Goal: Task Accomplishment & Management: Complete application form

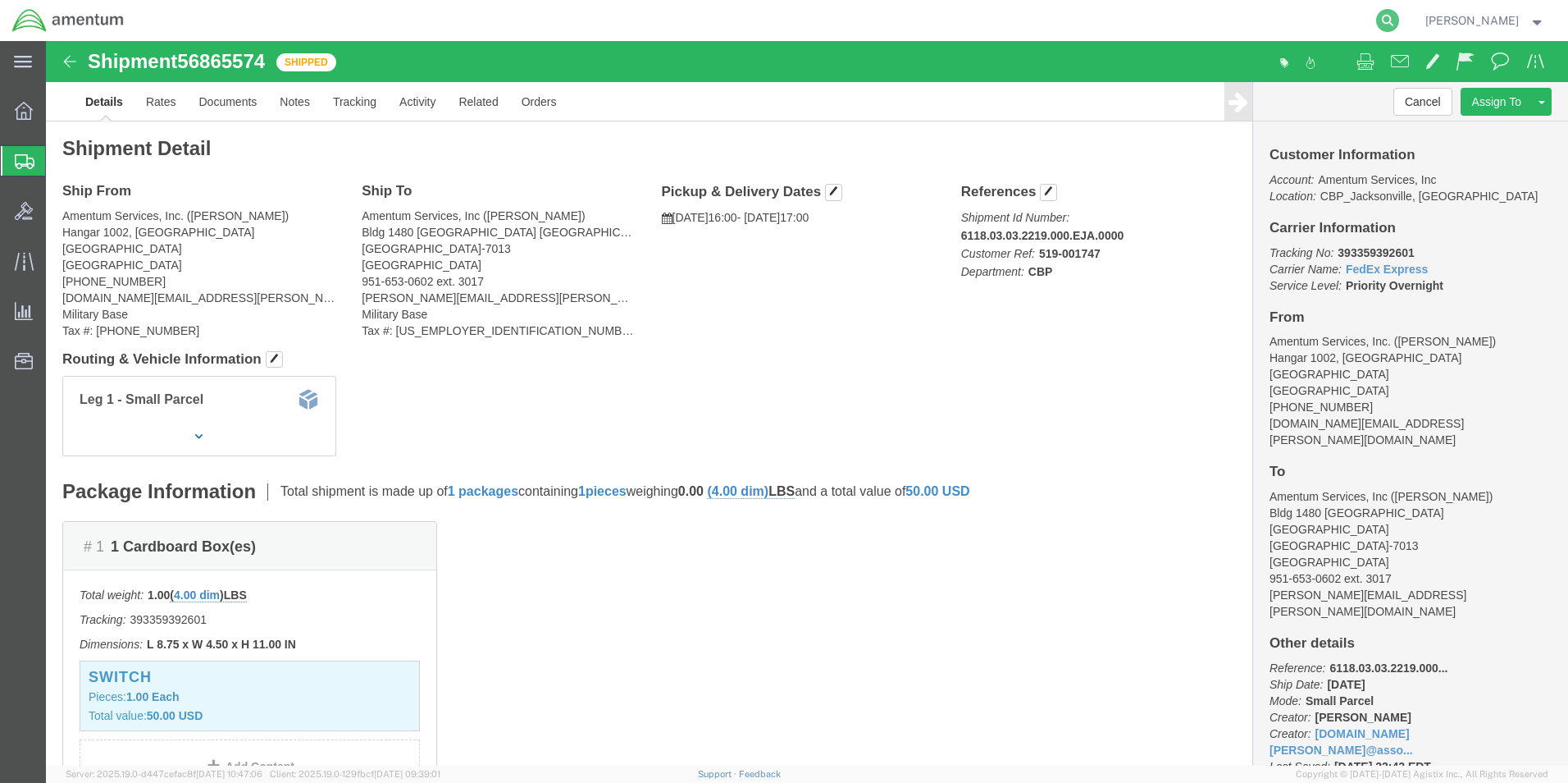
click at [1399, 16] on icon at bounding box center [1387, 20] width 23 height 23
click at [1101, 20] on input "search" at bounding box center [1127, 20] width 499 height 39
paste input "DCO-25262-168405"
click at [1399, 13] on icon at bounding box center [1387, 20] width 23 height 23
type input "DCO-25262-168405"
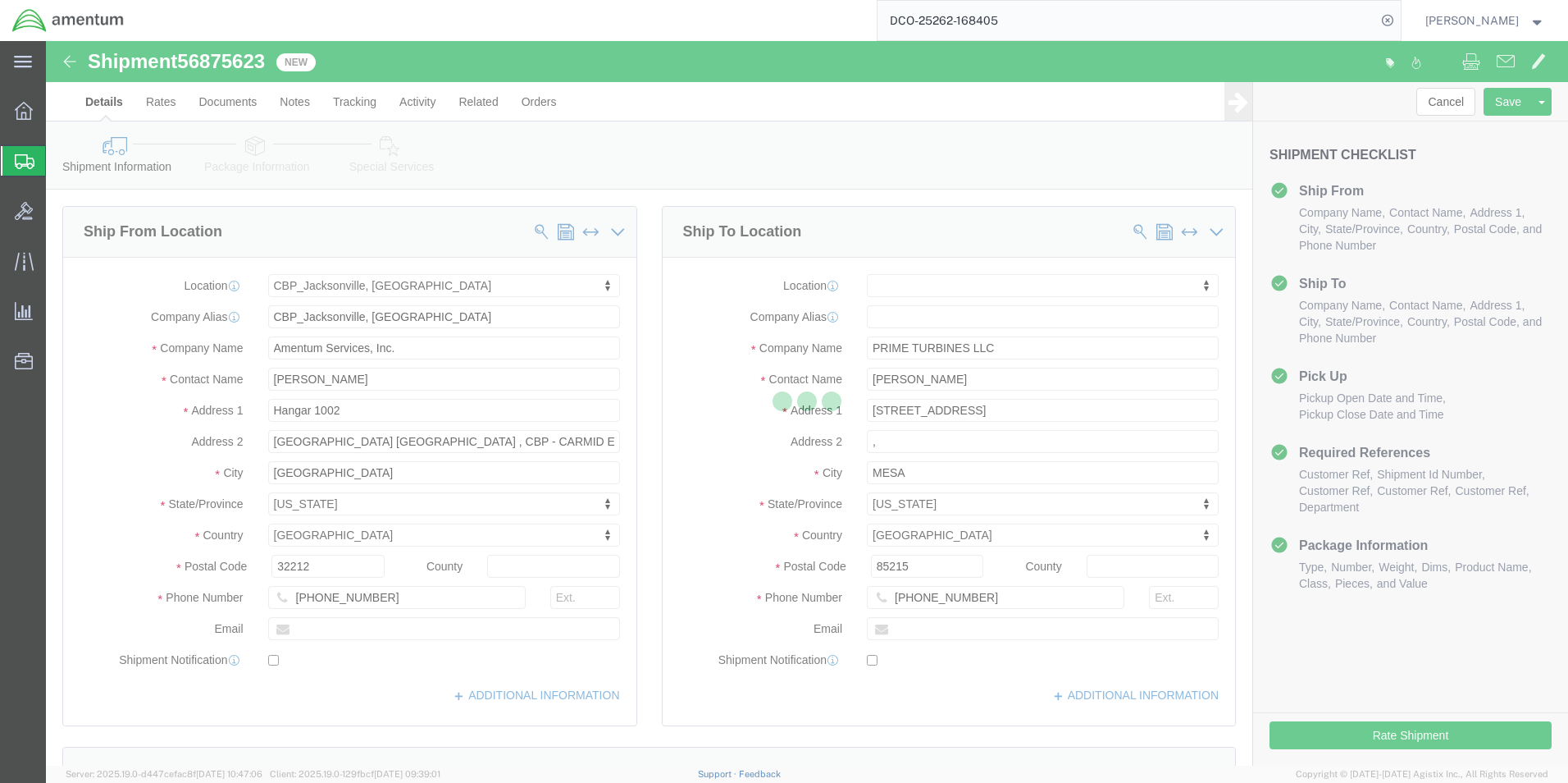
select select "49930"
select select
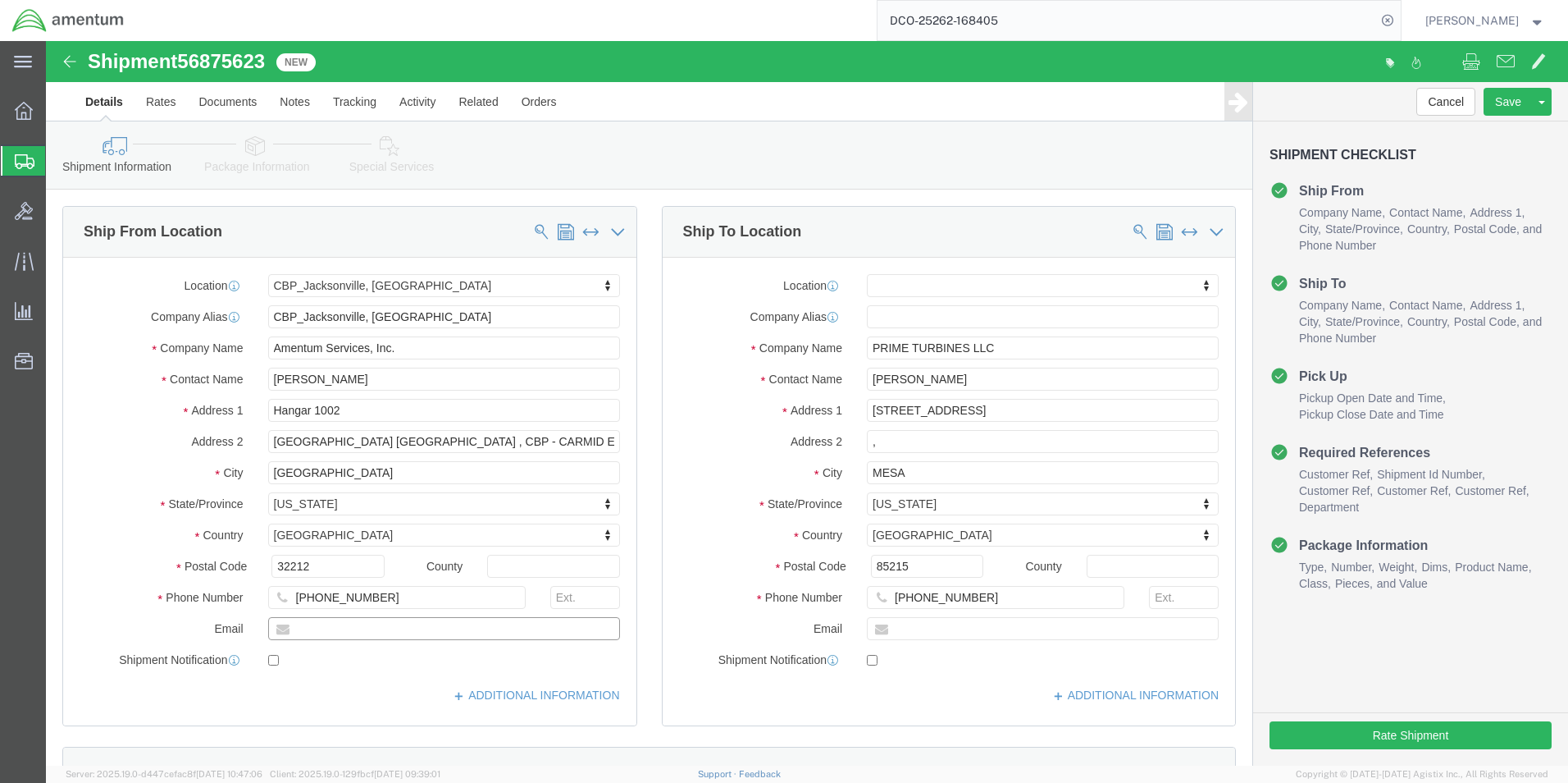
click input "text"
type input "[DOMAIN_NAME][EMAIL_ADDRESS][PERSON_NAME][DOMAIN_NAME]"
checkbox input "true"
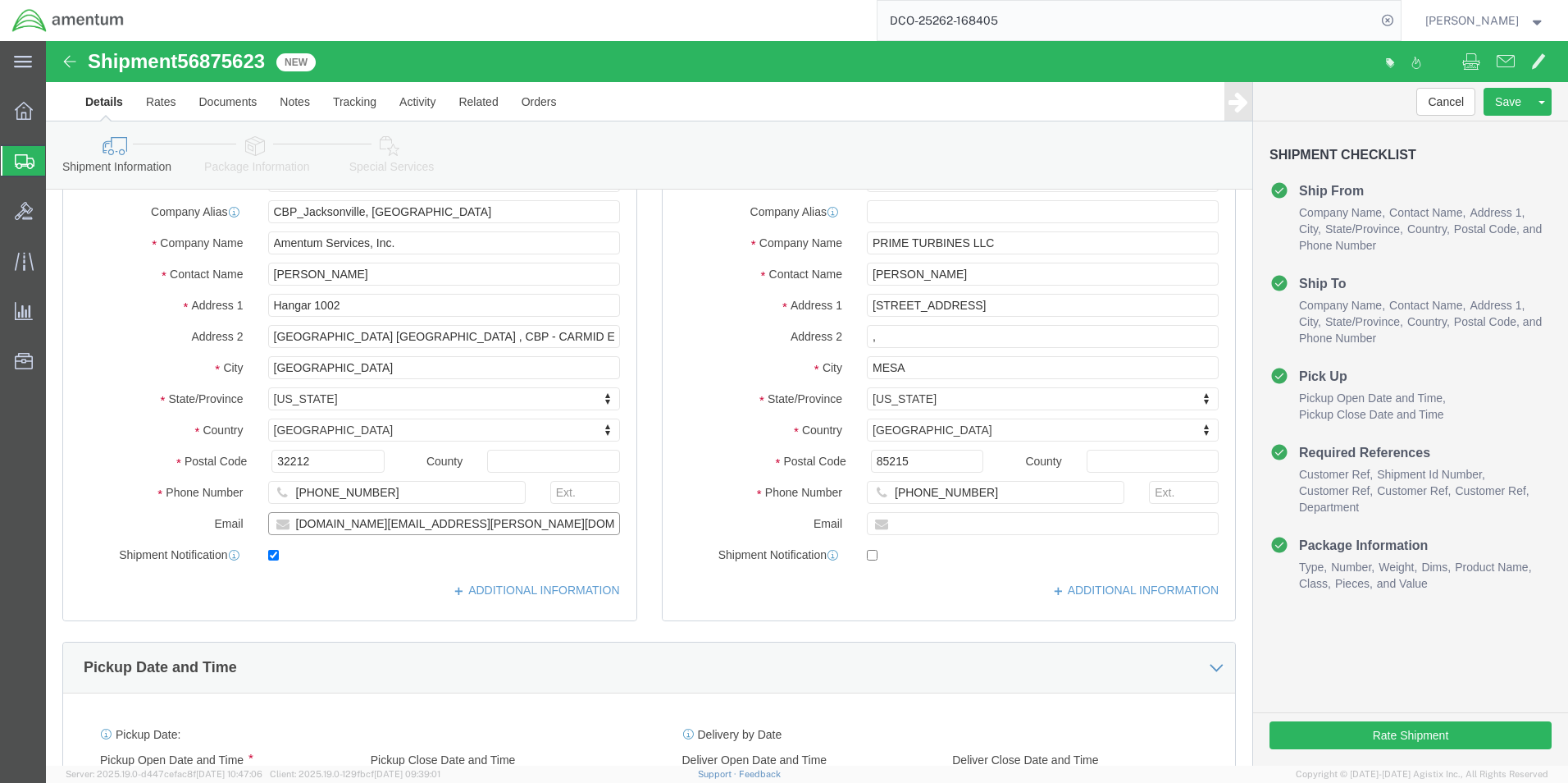
scroll to position [82, 0]
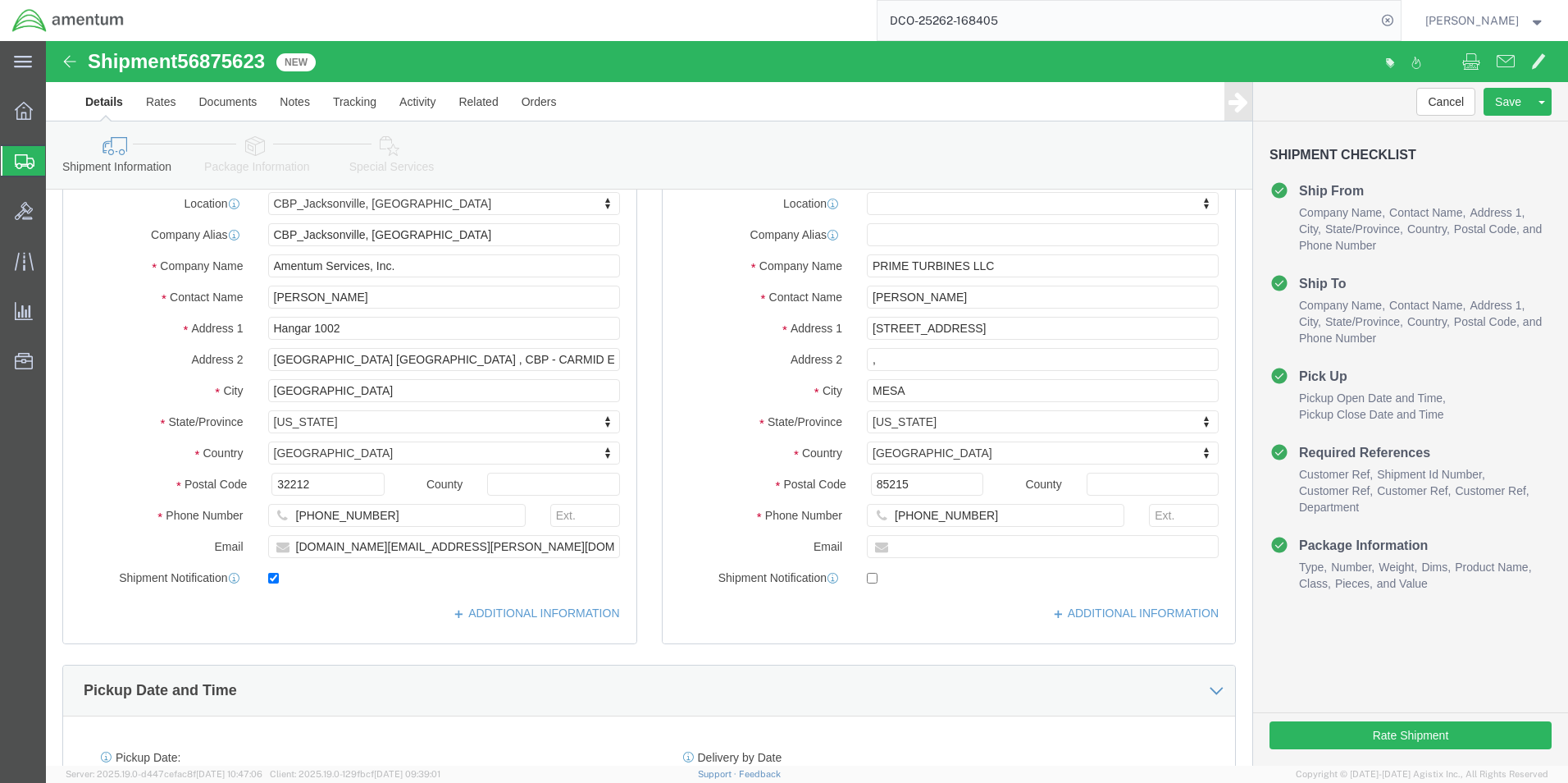
click div "Location My Profile Location [PHONE_NUMBER] [PHONE_NUMBER] [PHONE_NUMBER] [PHON…"
click input ","
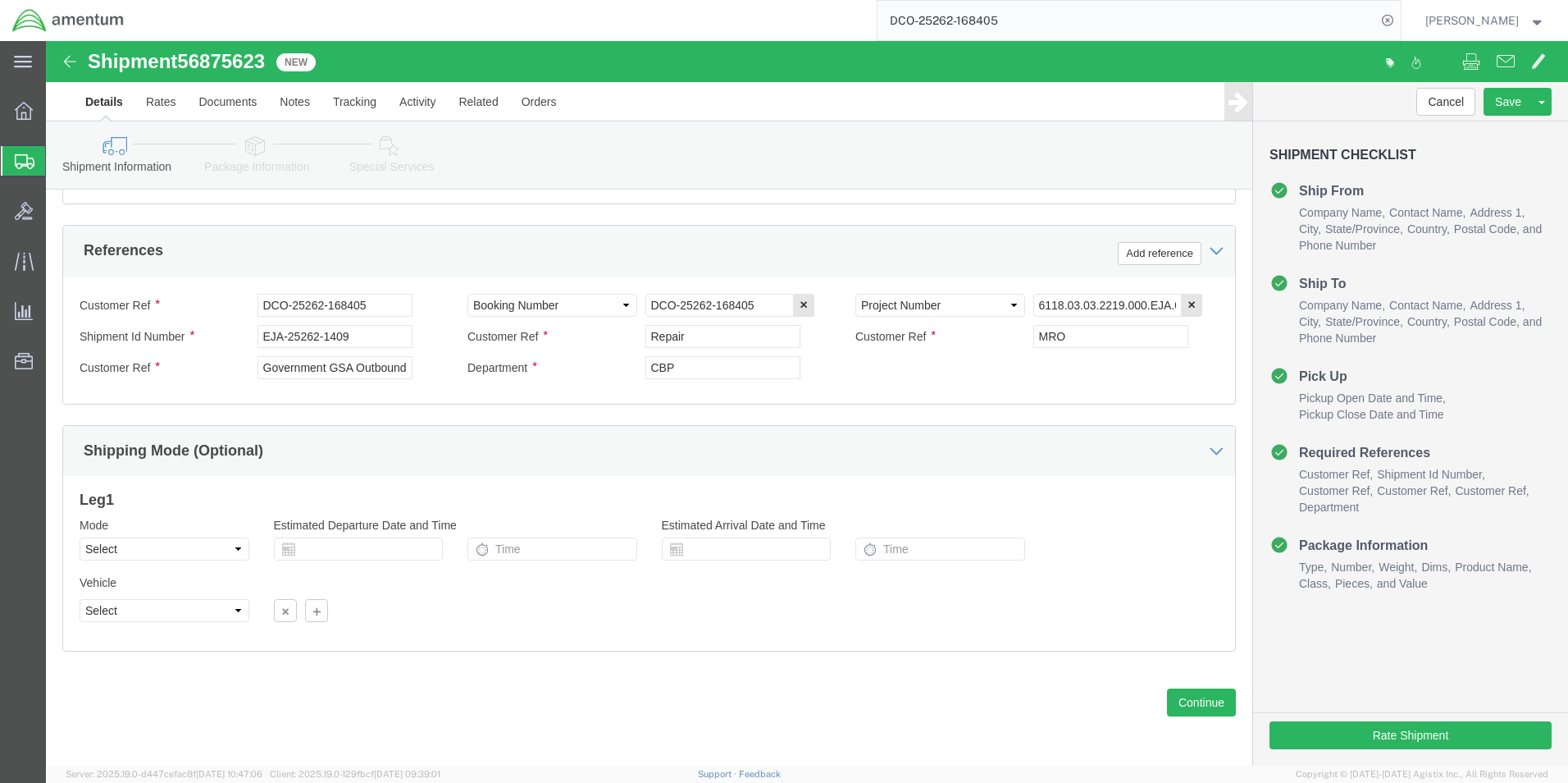
scroll to position [746, 0]
click button "Continue"
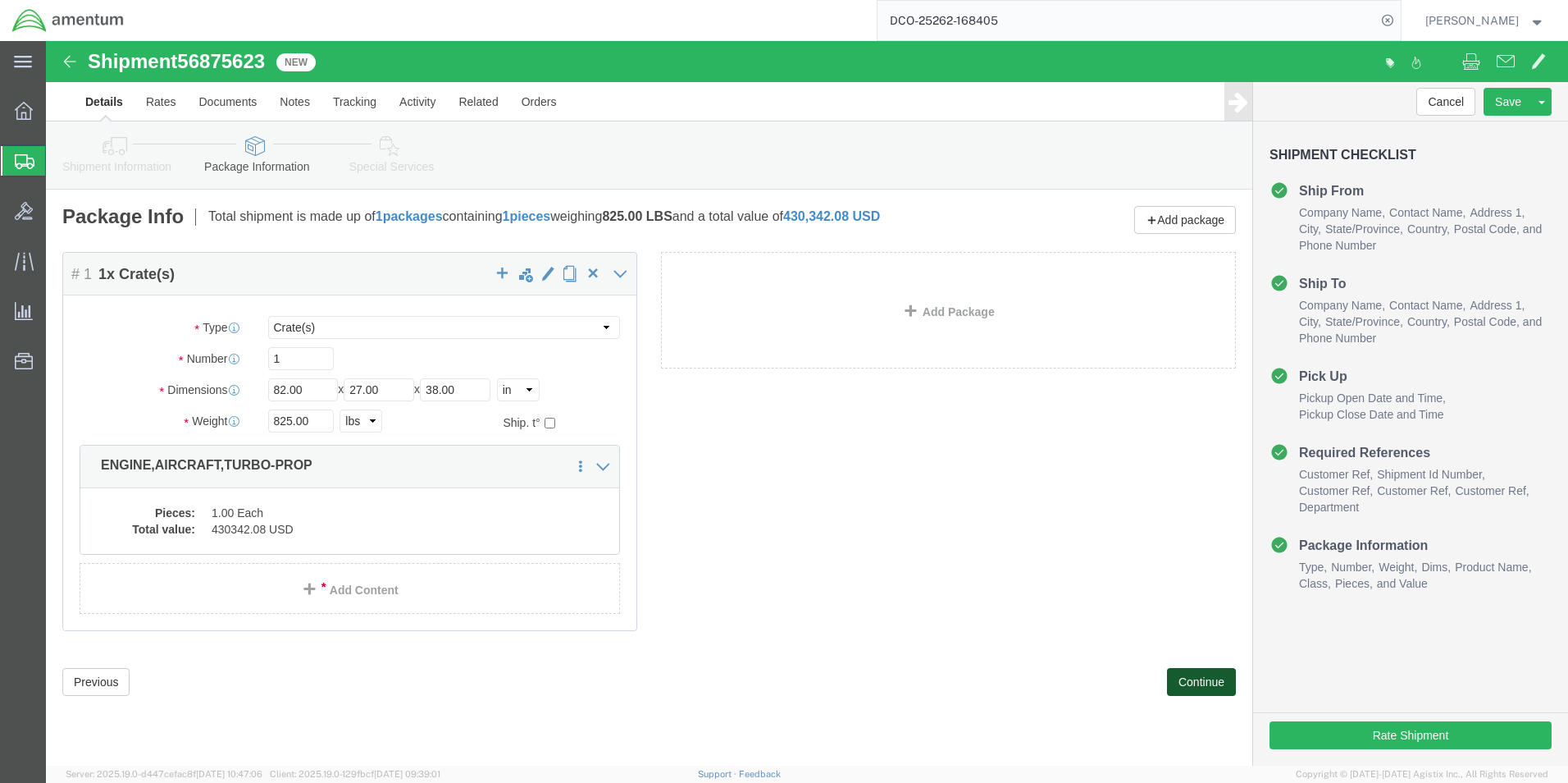
click button "Continue"
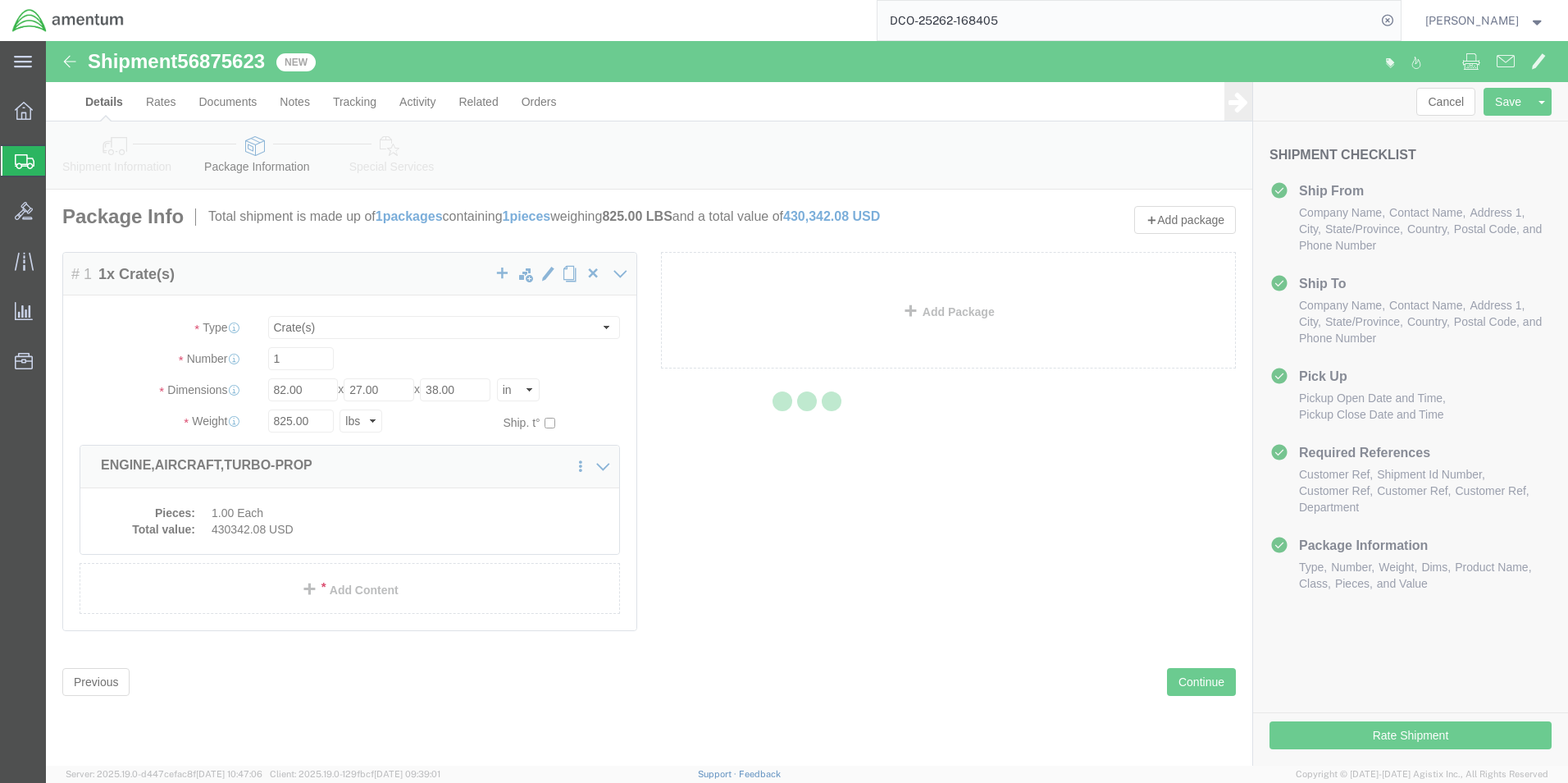
select select
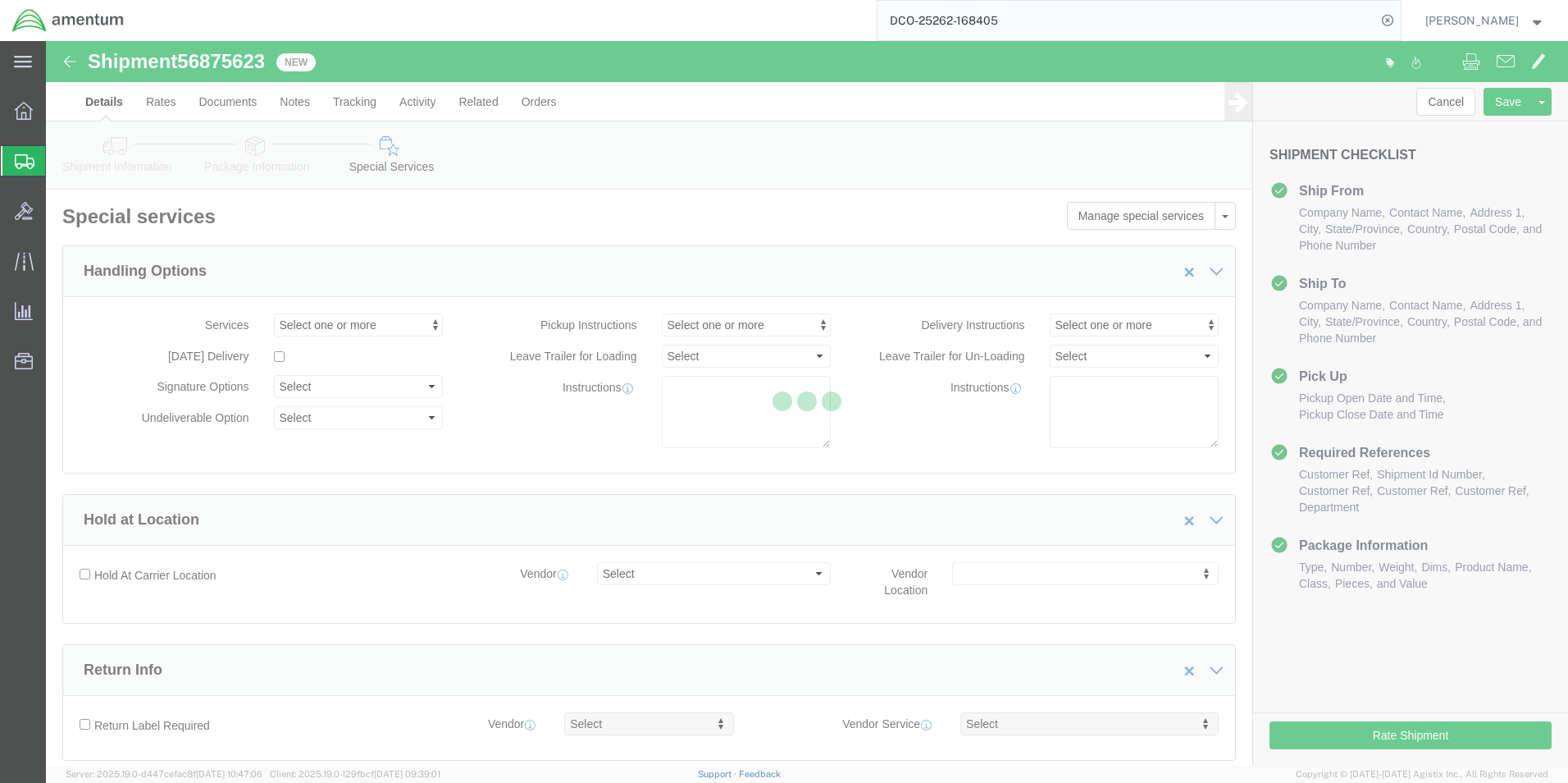
select select "DEPARTMENT"
select select "50311_96750"
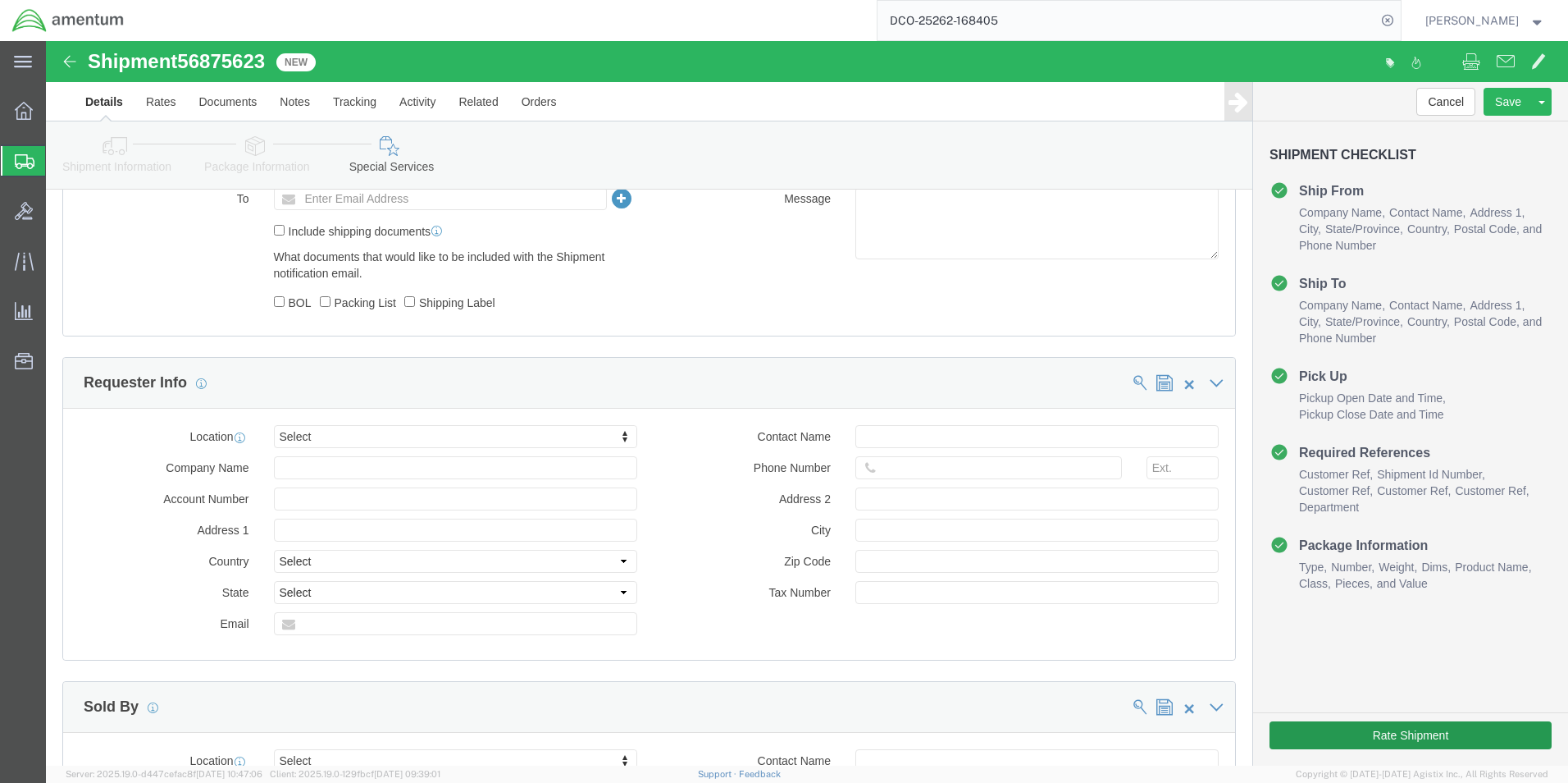
scroll to position [1067, 0]
click button "Rate Shipment"
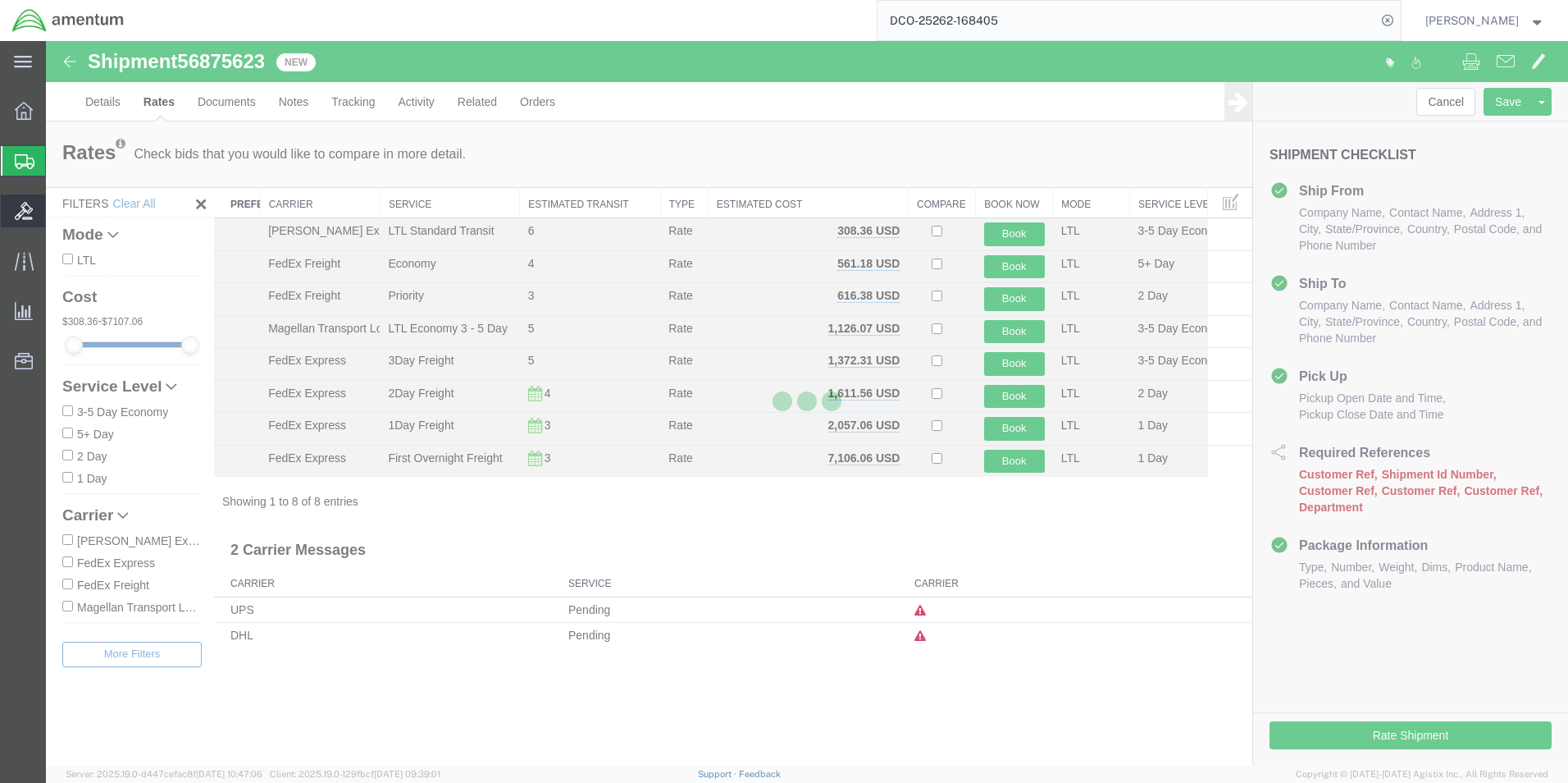
scroll to position [0, 0]
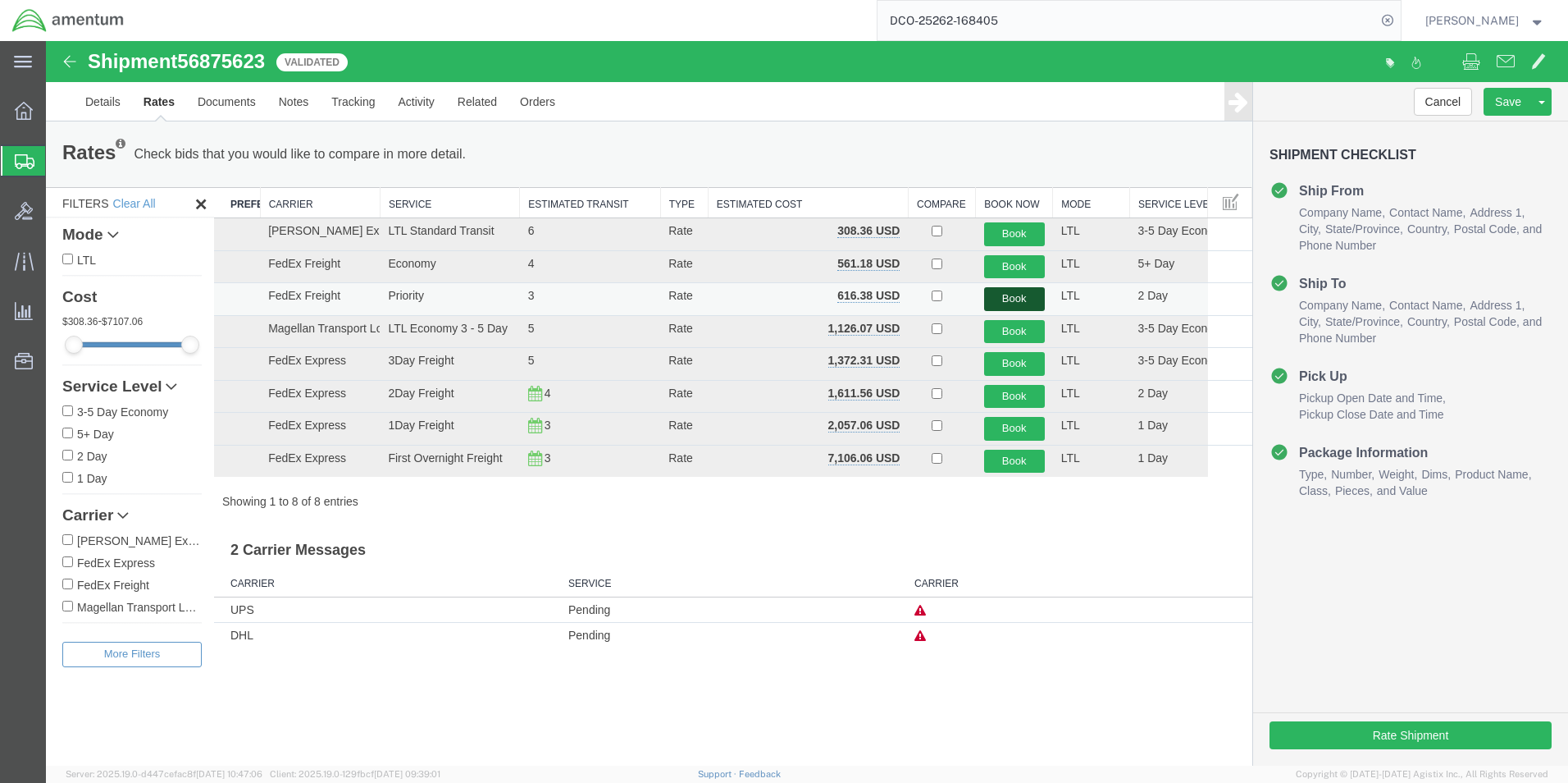
click at [1011, 298] on button "Book" at bounding box center [1013, 298] width 61 height 24
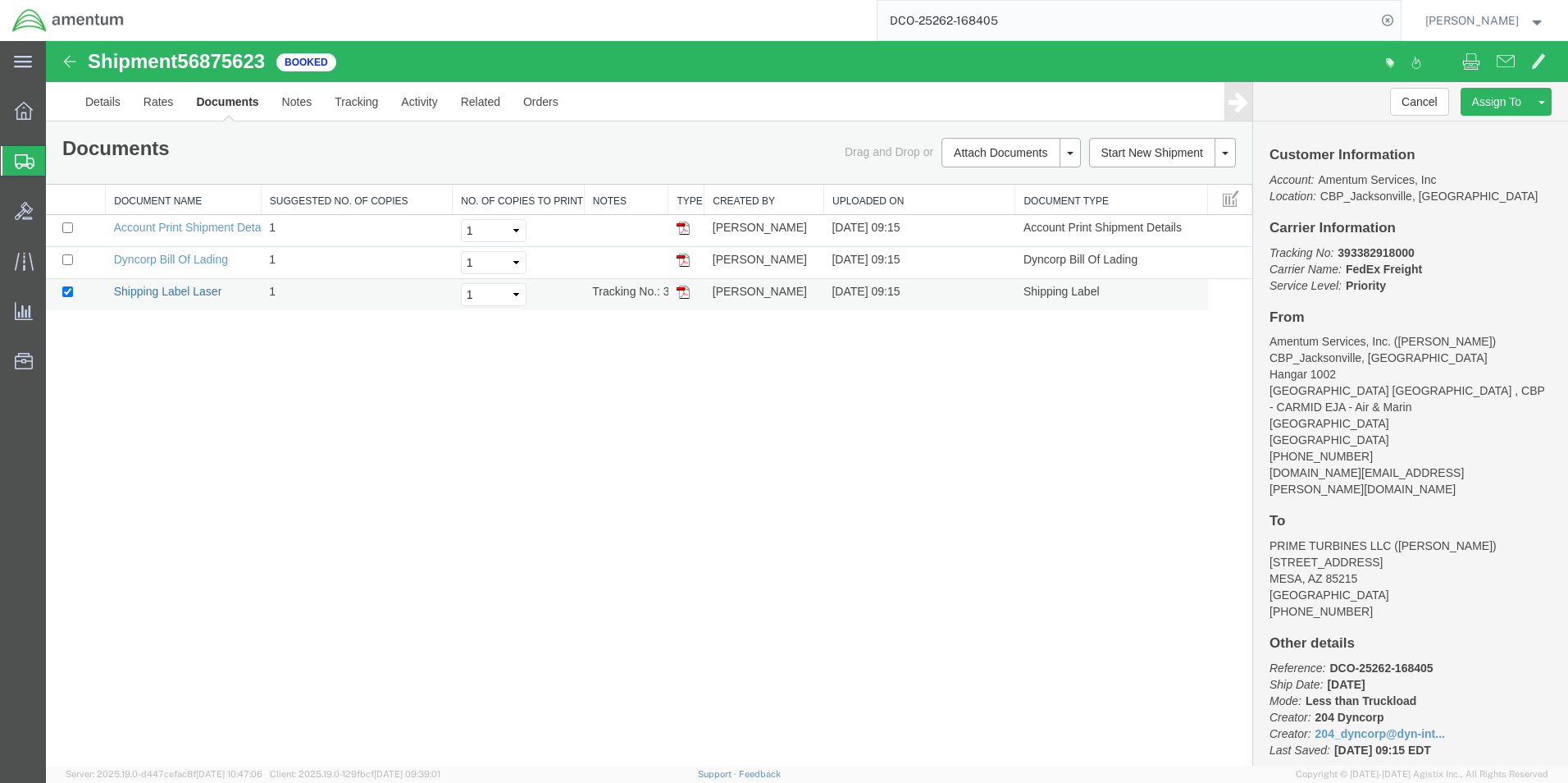
click at [180, 289] on link "Shipping Label Laser" at bounding box center [168, 291] width 109 height 13
click at [123, 109] on link "Details" at bounding box center [103, 101] width 59 height 39
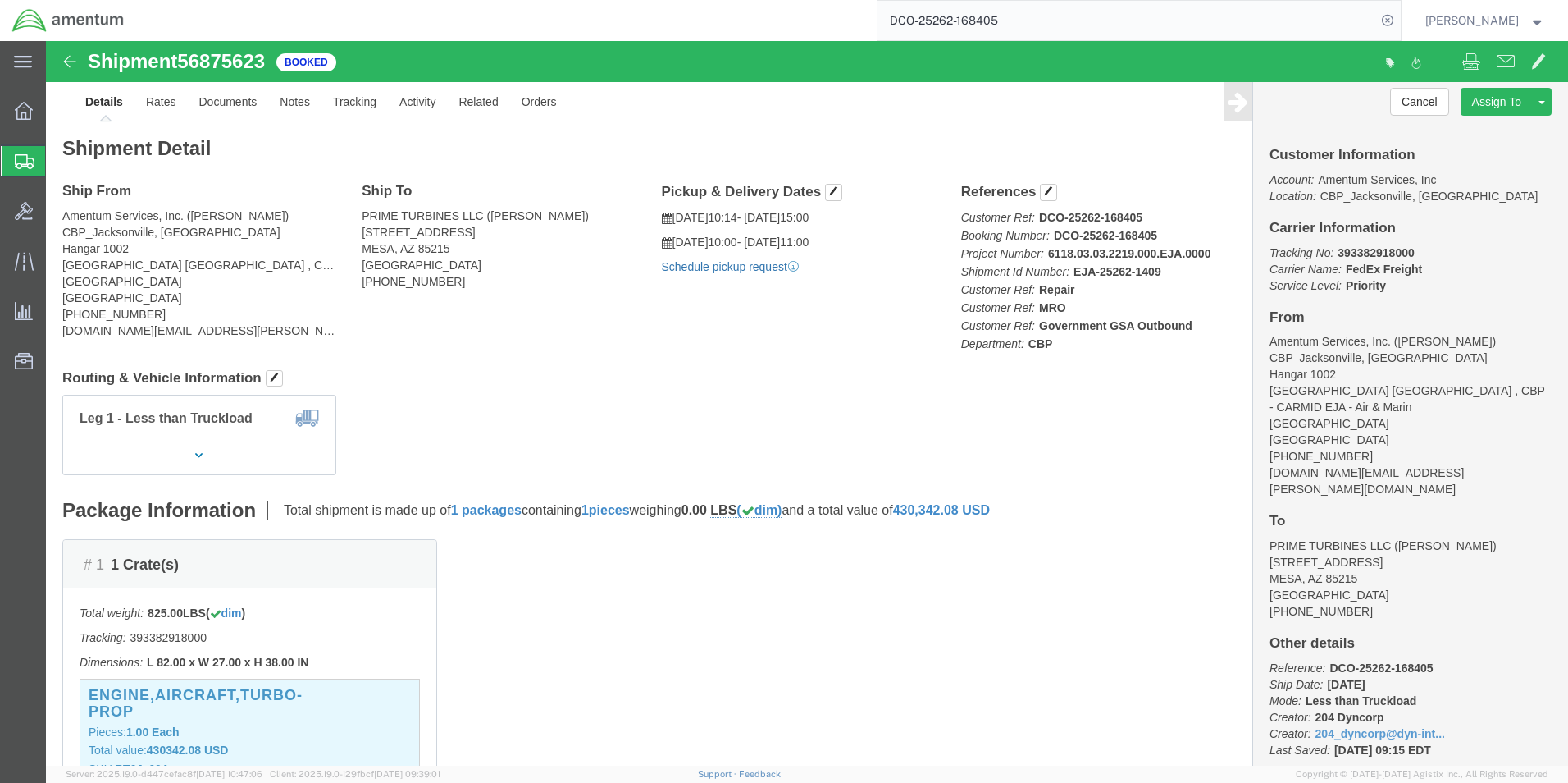
click link "Schedule pickup request"
click b "393382918000"
copy b "393382918000"
click div "# 1 1 Crate(s) Total weight: 825.00 LBS ( dim ) Tracking: 393382918000 Dimensio…"
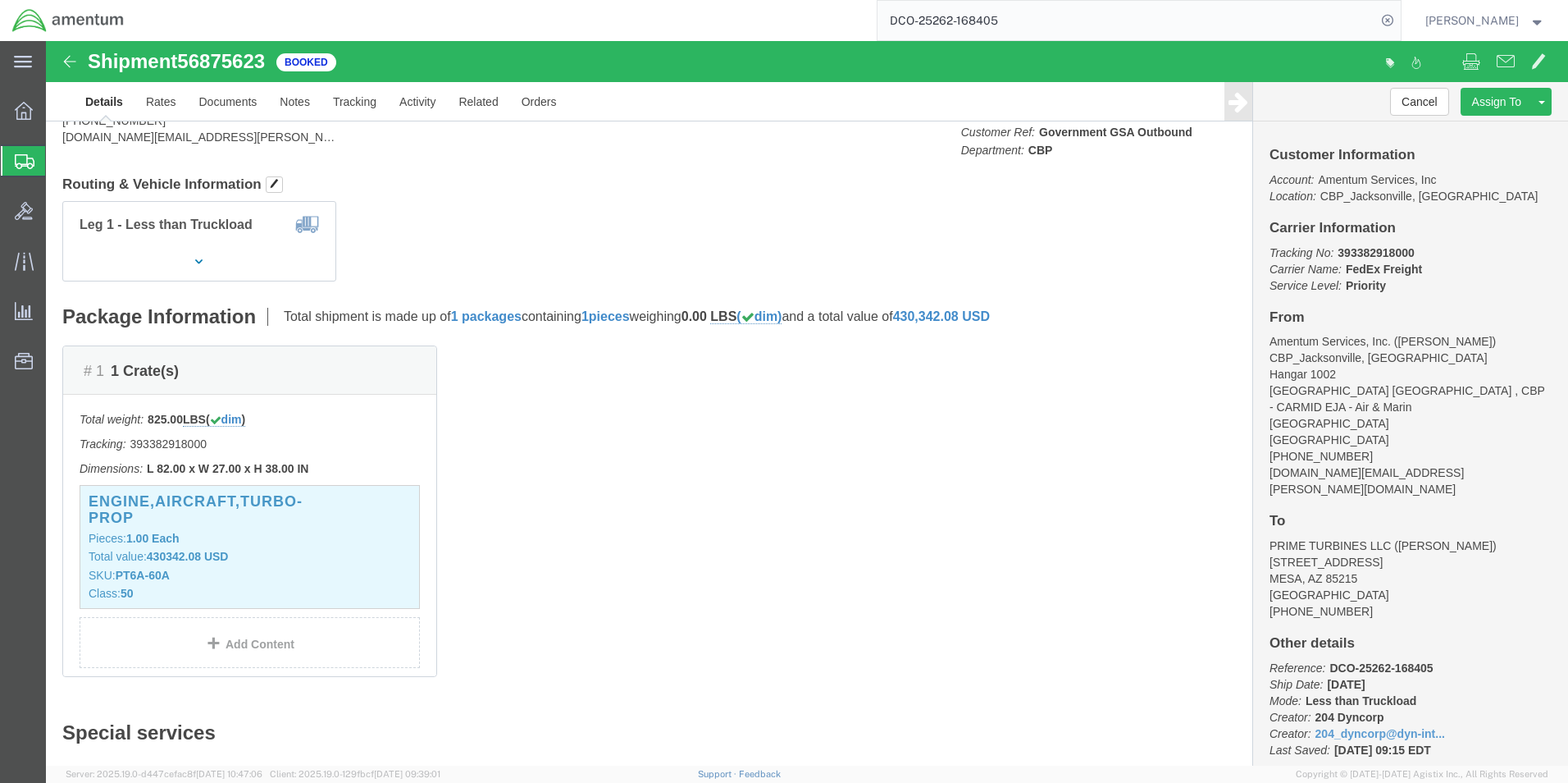
scroll to position [246, 0]
